Goal: Book appointment/travel/reservation

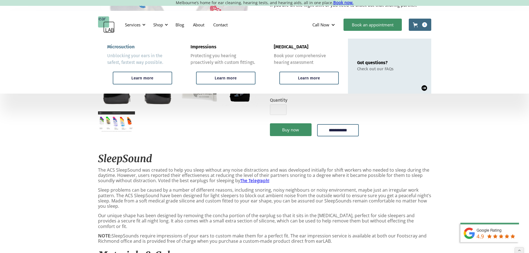
click at [122, 46] on div "Microsuction" at bounding box center [120, 47] width 27 height 6
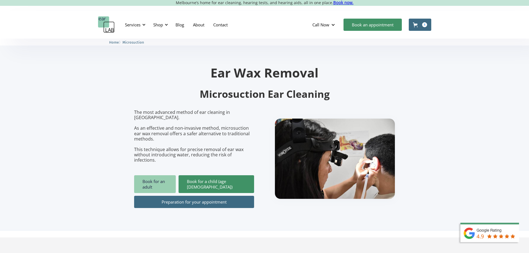
click at [169, 175] on link "Book for an adult" at bounding box center [155, 184] width 42 height 18
click at [109, 27] on img "home" at bounding box center [106, 24] width 17 height 17
